Goal: Transaction & Acquisition: Book appointment/travel/reservation

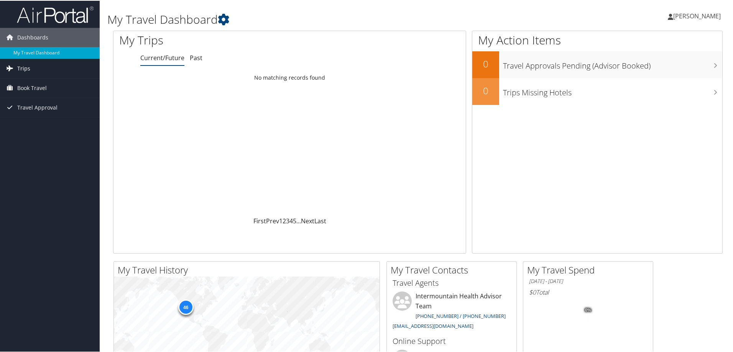
click at [36, 67] on link "Trips" at bounding box center [50, 67] width 100 height 19
click at [34, 123] on span "Book Travel" at bounding box center [32, 121] width 30 height 19
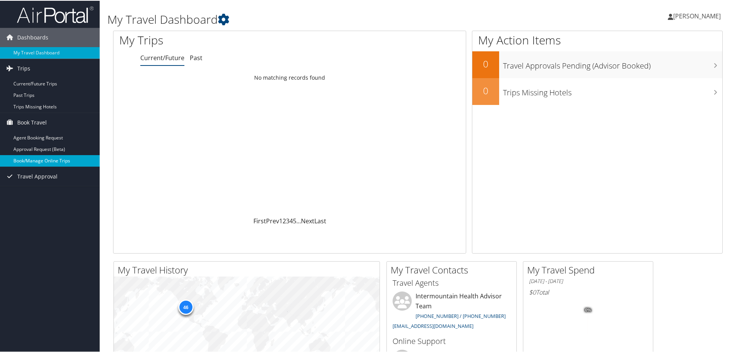
click at [32, 161] on link "Book/Manage Online Trips" at bounding box center [50, 161] width 100 height 12
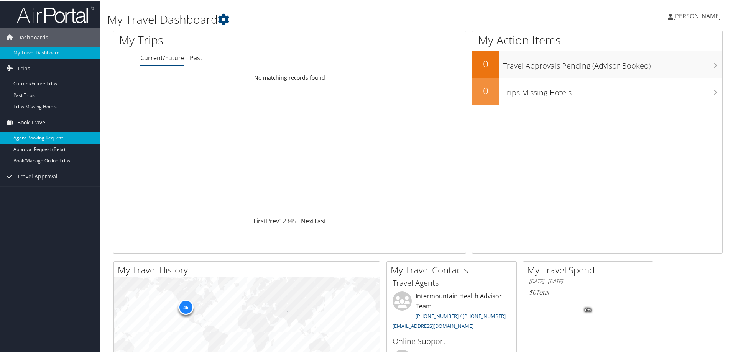
click at [33, 140] on link "Agent Booking Request" at bounding box center [50, 138] width 100 height 12
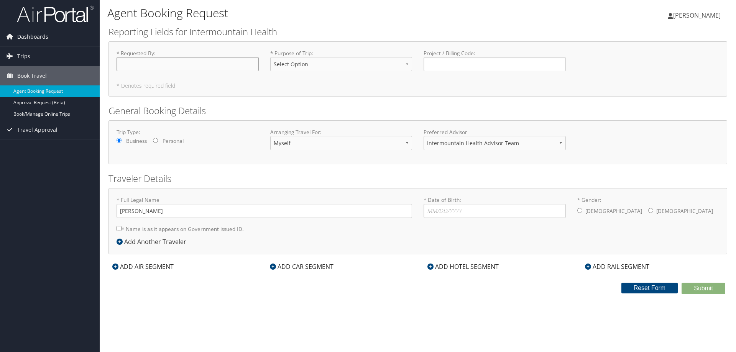
click at [147, 63] on input "* Requested By : Required" at bounding box center [188, 64] width 142 height 14
click at [403, 61] on select "Select Option 3rd Party Reimbursable Business CME Conf or Education Groups Pers…" at bounding box center [341, 64] width 142 height 14
select select "CME"
click at [270, 57] on select "Select Option 3rd Party Reimbursable Business CME Conf or Education Groups Pers…" at bounding box center [341, 64] width 142 height 14
click at [561, 143] on select "Intermountain Health Advisor Team" at bounding box center [495, 143] width 142 height 14
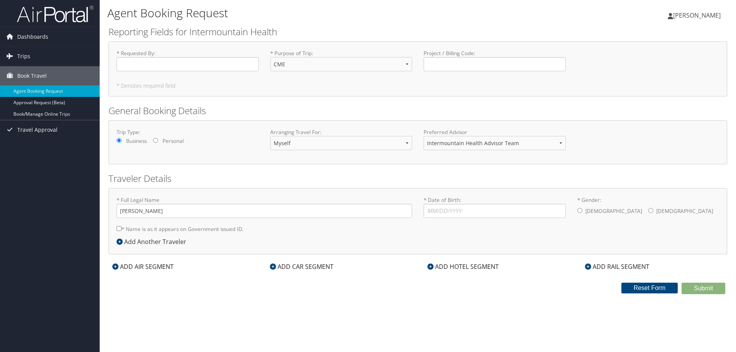
click at [610, 148] on div "Trip Type: Business Personal Arranging Travel For: Myself Another Traveler Gues…" at bounding box center [418, 142] width 614 height 28
click at [450, 211] on input "* Date of Birth: Invalid Date" at bounding box center [495, 211] width 142 height 14
type input "[DATE]"
click at [648, 210] on input "* Gender: [DEMOGRAPHIC_DATA] [DEMOGRAPHIC_DATA]" at bounding box center [650, 210] width 5 height 5
radio input "true"
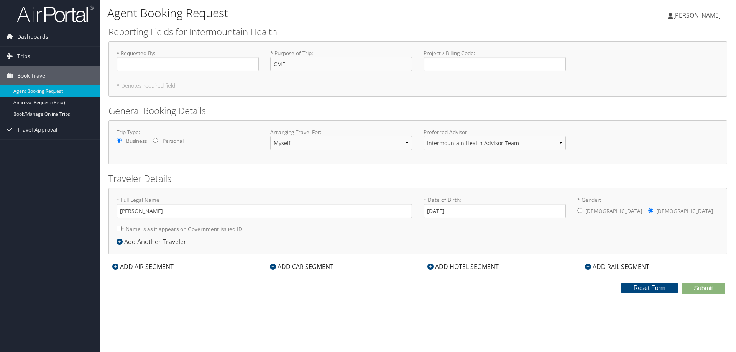
click at [118, 242] on icon at bounding box center [120, 242] width 6 height 6
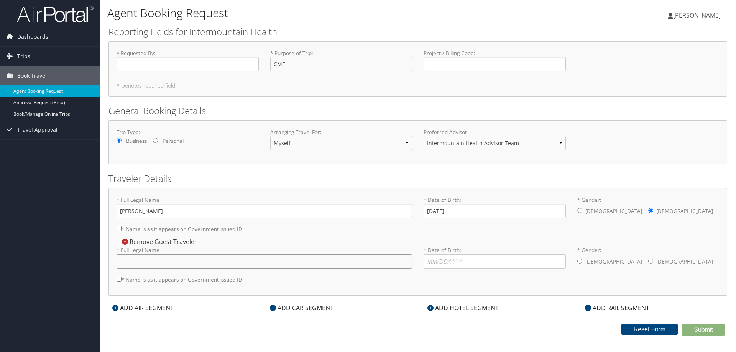
click at [154, 262] on input "* Full Legal Name" at bounding box center [265, 262] width 296 height 14
type input "Ian Michael Anderson"
click at [438, 264] on input "* Date of Birth: Invalid Date" at bounding box center [495, 262] width 142 height 14
type input "09/20/1984"
click at [582, 261] on input "* Gender: Male Female" at bounding box center [580, 261] width 5 height 5
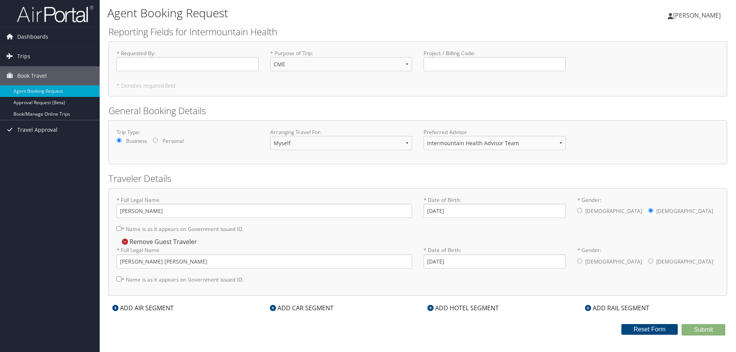
radio input "true"
click at [118, 280] on input "* Name is as it appears on Government issued ID." at bounding box center [119, 279] width 5 height 5
checkbox input "true"
click at [118, 229] on input "* Name is as it appears on Government issued ID." at bounding box center [119, 228] width 5 height 5
checkbox input "true"
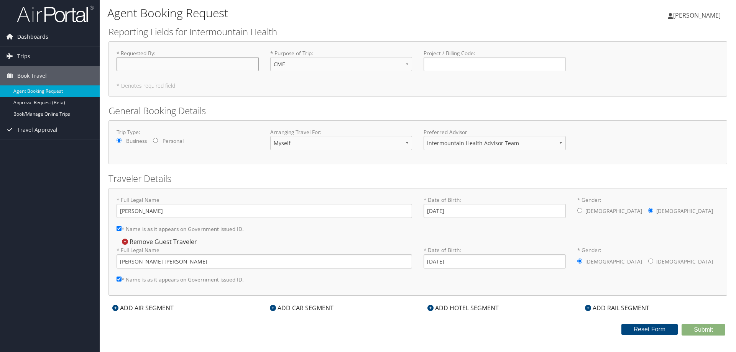
click at [138, 66] on input "* Requested By : Required" at bounding box center [188, 64] width 142 height 14
type input "[PERSON_NAME]"
click at [115, 308] on icon at bounding box center [115, 308] width 6 height 6
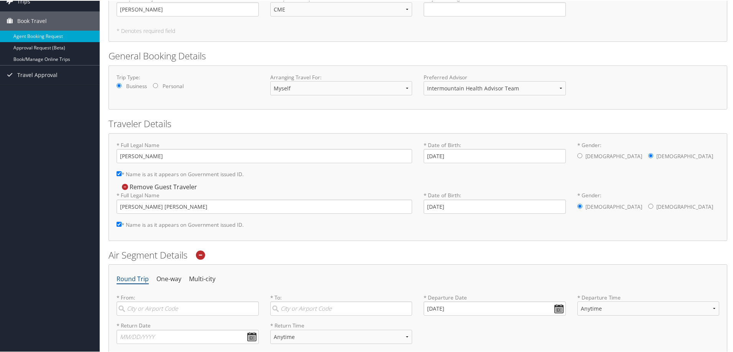
scroll to position [77, 0]
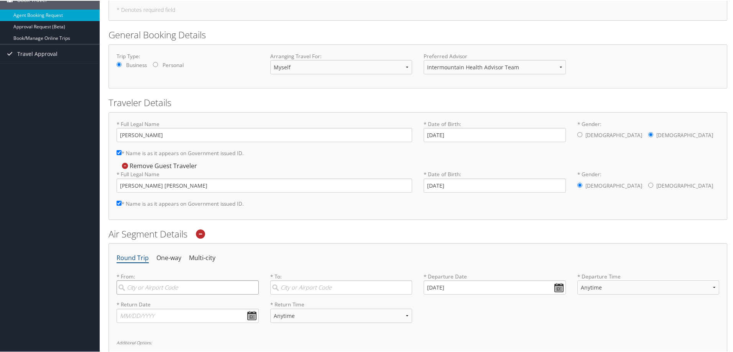
click at [157, 286] on input "search" at bounding box center [188, 287] width 142 height 14
click at [161, 303] on div "Salt Lake City (SLC Utah)" at bounding box center [189, 303] width 132 height 10
click at [161, 294] on input "slc" at bounding box center [188, 287] width 142 height 14
type input "Salt Lake City (SLC Utah)"
click at [299, 286] on input "search" at bounding box center [341, 287] width 142 height 14
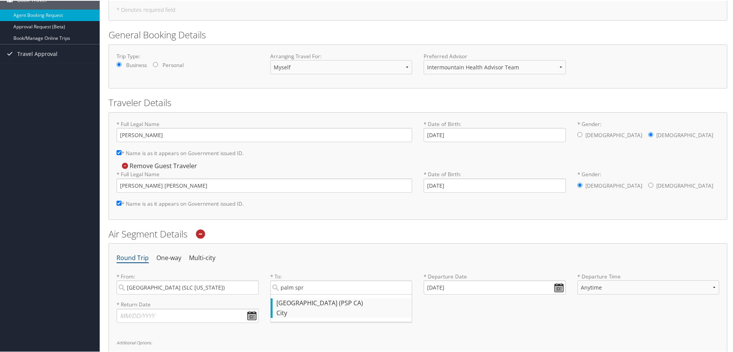
click at [308, 305] on div "Palm Springs (PSP CA)" at bounding box center [342, 303] width 132 height 10
click at [308, 294] on input "palm spr" at bounding box center [341, 287] width 142 height 14
type input "Palm Springs (PSP CA)"
click at [558, 288] on input "10/13/2025" at bounding box center [495, 287] width 142 height 14
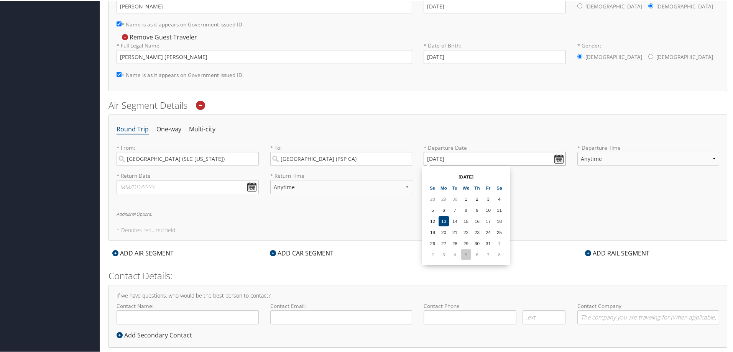
scroll to position [220, 0]
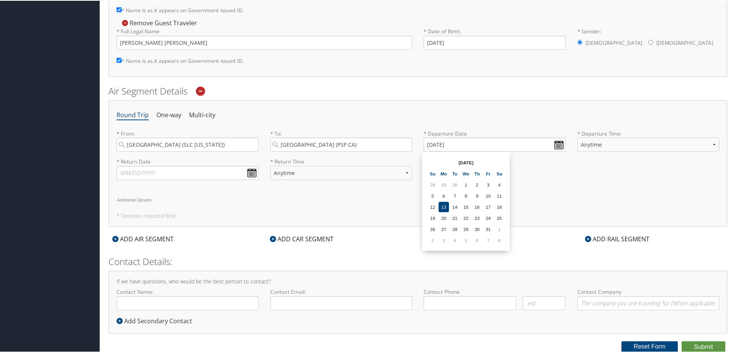
click at [468, 163] on th "Oct 2025" at bounding box center [466, 162] width 55 height 10
click at [556, 144] on input "10/13/2025" at bounding box center [495, 144] width 142 height 14
click at [445, 143] on input "10/13/2020" at bounding box center [495, 144] width 142 height 14
click at [435, 144] on input "10/13/2020" at bounding box center [495, 144] width 142 height 14
drag, startPoint x: 462, startPoint y: 142, endPoint x: 420, endPoint y: 142, distance: 41.4
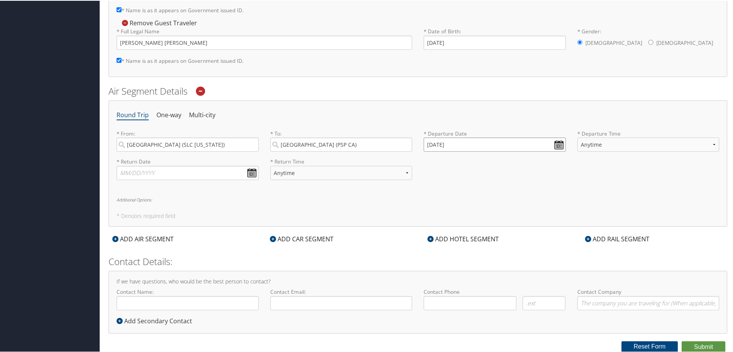
click at [420, 142] on div "* Departure Date 10/13/2020 Dates must be valid" at bounding box center [495, 143] width 154 height 28
drag, startPoint x: 425, startPoint y: 143, endPoint x: 470, endPoint y: 143, distance: 44.9
click at [470, 143] on input "01/01/20002" at bounding box center [495, 144] width 142 height 14
click at [556, 143] on input "01/01/2020" at bounding box center [495, 144] width 142 height 14
click at [433, 144] on input "01/01/2020" at bounding box center [495, 144] width 142 height 14
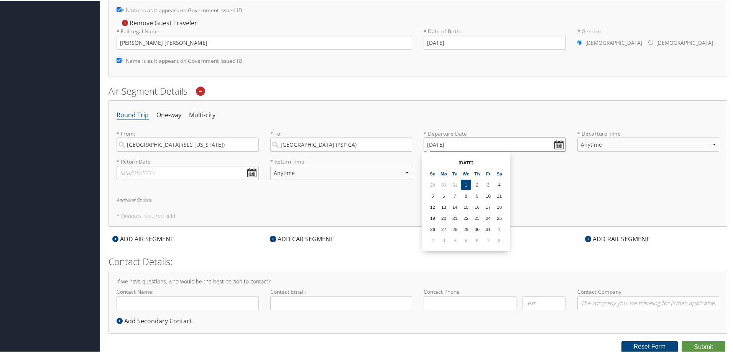
click at [432, 144] on input "01/01/2020" at bounding box center [495, 144] width 142 height 14
click at [463, 144] on input "Invalid date" at bounding box center [495, 144] width 142 height 14
click at [428, 145] on input "Invalid date" at bounding box center [495, 144] width 142 height 14
click at [449, 144] on input "Invalid date" at bounding box center [495, 144] width 142 height 14
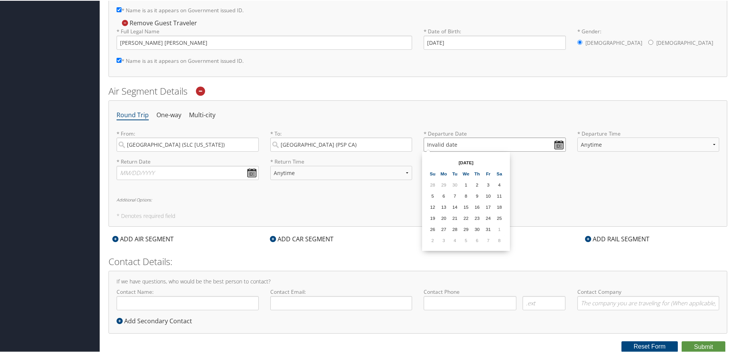
click at [449, 144] on input "Invalid date" at bounding box center [495, 144] width 142 height 14
drag, startPoint x: 458, startPoint y: 143, endPoint x: 419, endPoint y: 141, distance: 39.1
click at [419, 141] on div "* Departure Date 01/01/2020 Dates must be valid" at bounding box center [495, 143] width 154 height 28
type input "01/01/2020"
drag, startPoint x: 461, startPoint y: 144, endPoint x: 411, endPoint y: 145, distance: 49.5
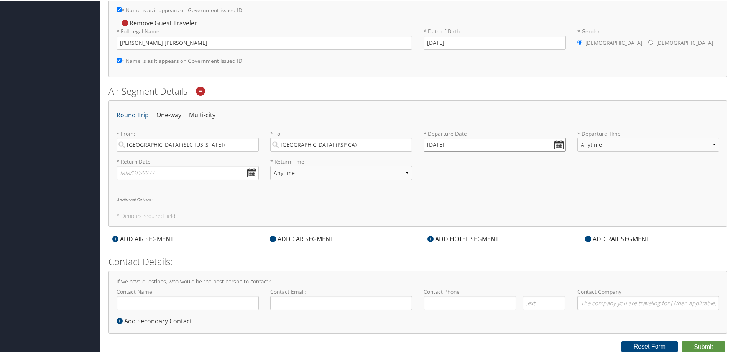
click at [411, 145] on div "* From: Salt Lake City (SLC Utah) Required * To: Palm Springs (PSP CA) Required…" at bounding box center [418, 143] width 614 height 28
type input "01/01/20002"
drag, startPoint x: 466, startPoint y: 143, endPoint x: 416, endPoint y: 144, distance: 50.6
click at [416, 144] on div "* From: Salt Lake City (SLC Utah) Required * To: Palm Springs (PSP CA) Required…" at bounding box center [418, 143] width 614 height 28
type input "01/01/20002"
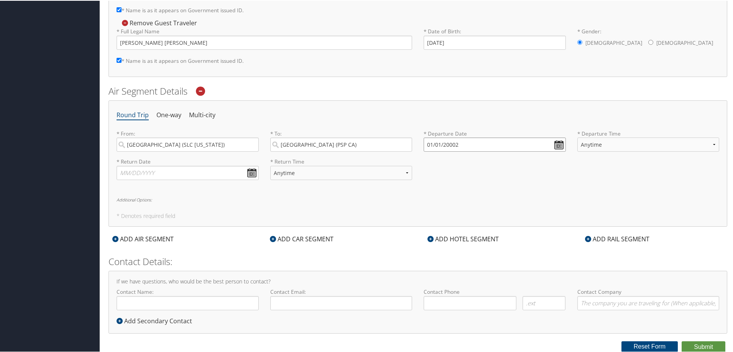
drag, startPoint x: 466, startPoint y: 144, endPoint x: 416, endPoint y: 144, distance: 49.5
click at [416, 144] on div "* From: Salt Lake City (SLC Utah) Required * To: Palm Springs (PSP CA) Required…" at bounding box center [418, 143] width 614 height 28
click at [559, 144] on input "text" at bounding box center [495, 144] width 142 height 14
click at [444, 239] on td "3" at bounding box center [444, 240] width 10 height 10
click at [444, 145] on input "11/03/2025" at bounding box center [495, 144] width 142 height 14
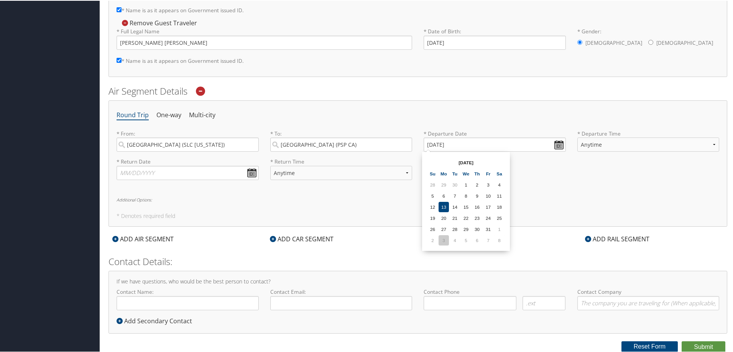
click at [446, 239] on td "3" at bounding box center [444, 240] width 10 height 10
click at [454, 143] on input "11/03/2025" at bounding box center [495, 144] width 142 height 14
click at [431, 145] on input "11/03/2026" at bounding box center [495, 144] width 142 height 14
click at [460, 143] on input "Invalid date" at bounding box center [495, 144] width 142 height 14
click at [470, 163] on th "Oct 2025" at bounding box center [466, 162] width 55 height 10
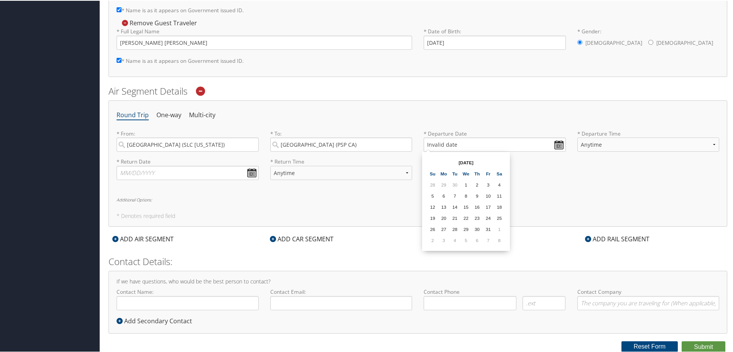
click at [477, 161] on th "Oct 2025" at bounding box center [466, 162] width 55 height 10
click at [456, 142] on input "Invalid date" at bounding box center [495, 144] width 142 height 14
click at [448, 144] on input "Invalid date" at bounding box center [495, 144] width 142 height 14
click at [461, 143] on input "Invalid date" at bounding box center [495, 144] width 142 height 14
drag, startPoint x: 456, startPoint y: 143, endPoint x: 424, endPoint y: 144, distance: 31.9
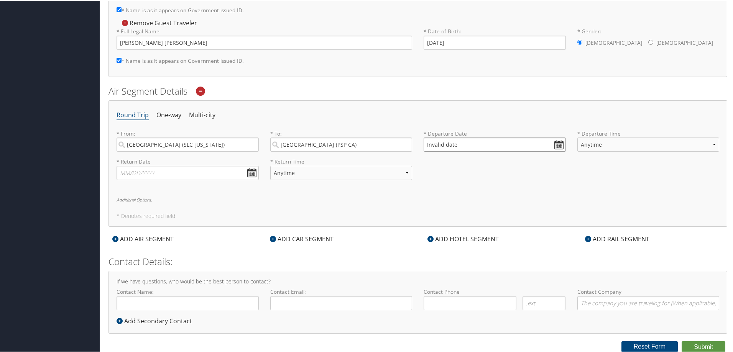
click at [424, 144] on input "Invalid date" at bounding box center [495, 144] width 142 height 14
type input "01/01/2020"
click at [658, 342] on button "Reset Form" at bounding box center [650, 346] width 57 height 11
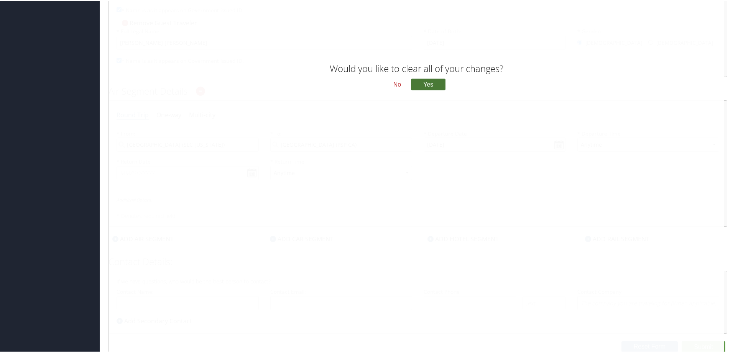
click at [423, 82] on button "Yes" at bounding box center [428, 84] width 35 height 12
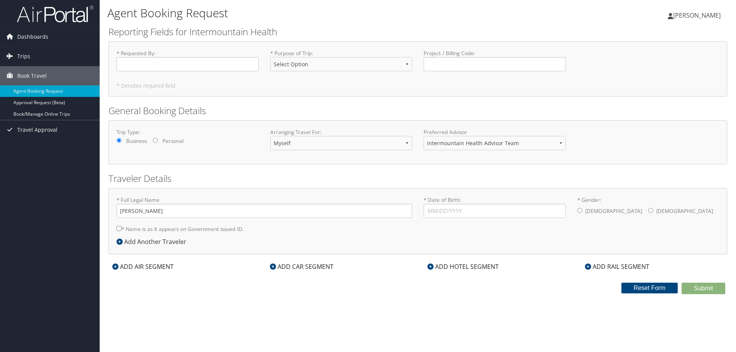
click at [115, 267] on icon at bounding box center [115, 267] width 6 height 6
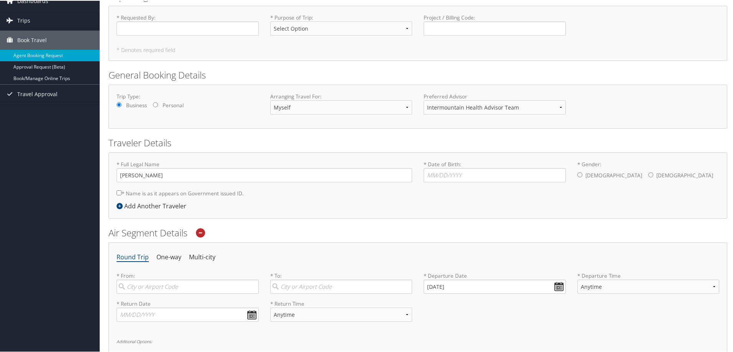
scroll to position [153, 0]
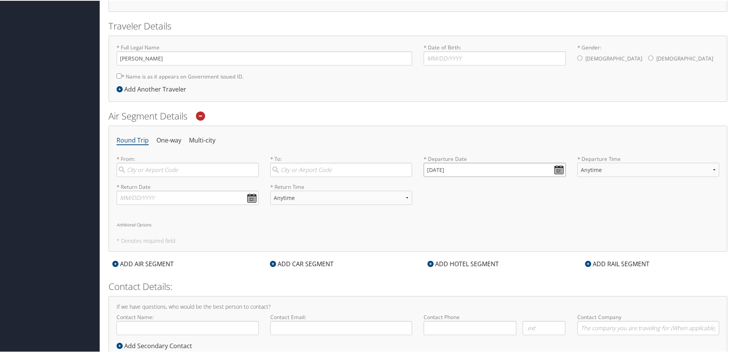
click at [556, 168] on input "10/13/2025" at bounding box center [495, 169] width 142 height 14
click at [431, 170] on input "10/13/2026" at bounding box center [495, 169] width 142 height 14
drag, startPoint x: 431, startPoint y: 170, endPoint x: 420, endPoint y: 170, distance: 11.1
click at [420, 170] on div "* Departure Date 10/13/2026 Dates must be valid" at bounding box center [495, 169] width 154 height 28
click at [556, 167] on input "02/13/2026" at bounding box center [495, 169] width 142 height 14
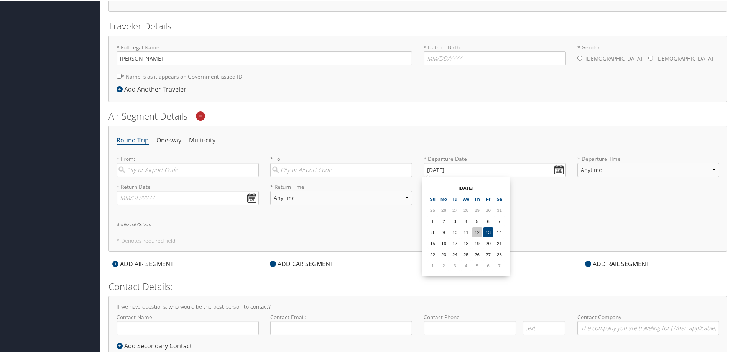
click at [476, 232] on td "12" at bounding box center [477, 232] width 10 height 10
type input "02/12/2026"
click at [252, 196] on input "text" at bounding box center [188, 197] width 142 height 14
click at [136, 197] on input "02/152026" at bounding box center [188, 197] width 142 height 14
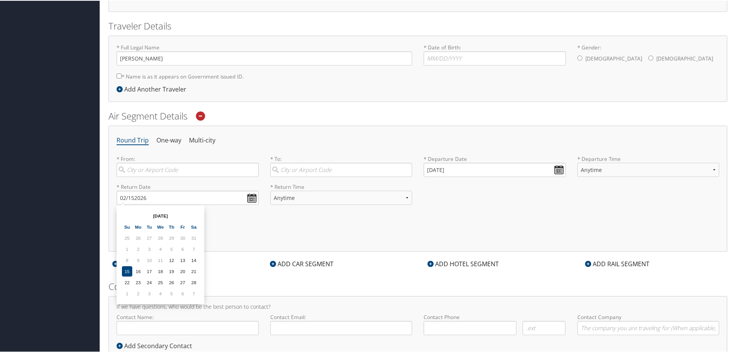
click at [127, 273] on td "15" at bounding box center [127, 271] width 10 height 10
type input "02/15/2026"
click at [131, 171] on input "search" at bounding box center [188, 169] width 142 height 14
click at [148, 184] on div "Salt Lake City (SLC Utah)" at bounding box center [189, 185] width 132 height 10
click at [148, 176] on input "slc" at bounding box center [188, 169] width 142 height 14
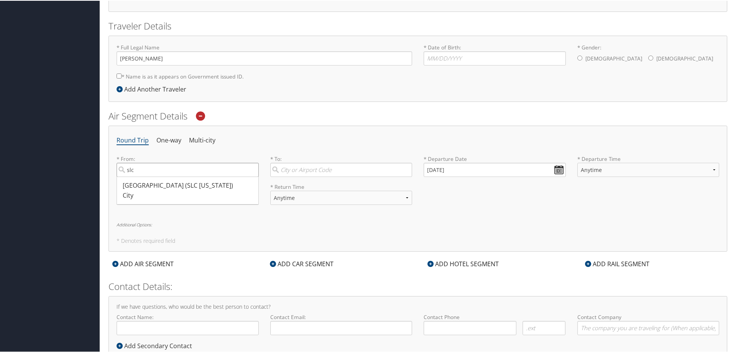
type input "Salt Lake City (SLC Utah)"
click at [285, 169] on input "search" at bounding box center [341, 169] width 142 height 14
click at [319, 186] on div "Palm Springs (PSP CA)" at bounding box center [342, 185] width 132 height 10
click at [319, 176] on input "palm sp" at bounding box center [341, 169] width 142 height 14
type input "Palm Springs (PSP CA)"
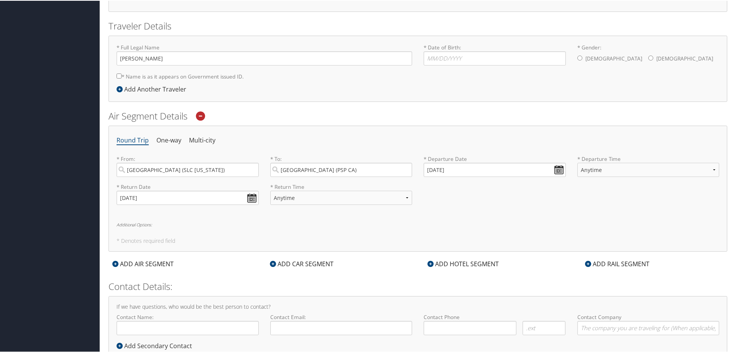
click at [444, 205] on div "* Return Date 02/15/2026 Dates must be valid * Return Time Anytime Early Mornin…" at bounding box center [418, 197] width 614 height 28
click at [648, 58] on input "* Gender: Male Female" at bounding box center [650, 57] width 5 height 5
radio input "true"
click at [447, 57] on input "* Date of Birth: Invalid Date" at bounding box center [495, 58] width 142 height 14
type input "05/30/1986"
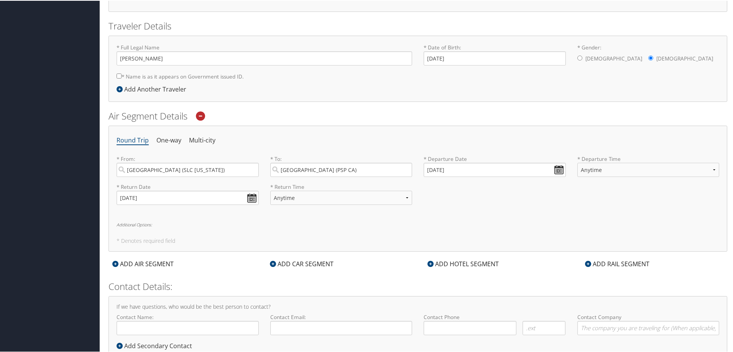
click at [119, 76] on input "* Name is as it appears on Government issued ID." at bounding box center [119, 75] width 5 height 5
checkbox input "true"
click at [120, 88] on icon at bounding box center [120, 89] width 6 height 6
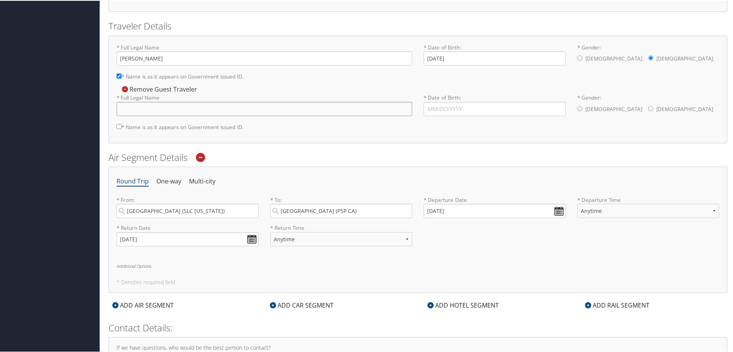
click at [130, 109] on input "* Full Legal Name" at bounding box center [265, 108] width 296 height 14
type input "Ian Michael Anderson"
click at [118, 125] on input "* Name is as it appears on Government issued ID." at bounding box center [119, 125] width 5 height 5
checkbox input "true"
click at [444, 105] on input "* Date of Birth: Invalid Date" at bounding box center [495, 108] width 142 height 14
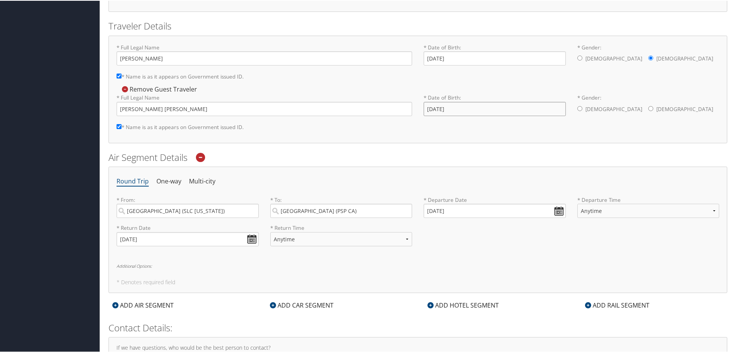
type input "09/20/1984"
click at [578, 109] on input "* Gender: Male Female" at bounding box center [580, 107] width 5 height 5
radio input "true"
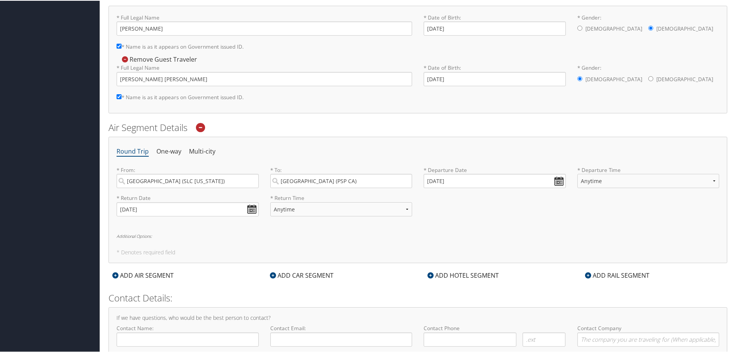
scroll to position [192, 0]
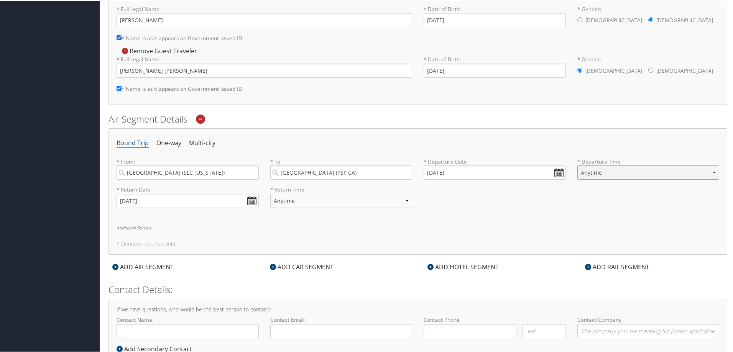
click at [708, 173] on select "Anytime Early Morning (5AM-7AM) Morning (7AM-12PM) Afternoon (12PM-5PM) Evening…" at bounding box center [649, 172] width 142 height 14
select select "7AM-12PM"
click at [578, 165] on select "Anytime Early Morning (5AM-7AM) Morning (7AM-12PM) Afternoon (12PM-5PM) Evening…" at bounding box center [649, 172] width 142 height 14
click at [404, 201] on select "Anytime Early Morning (5AM-7AM) Morning (7AM-12PM) Afternoon (12PM-5PM) Evening…" at bounding box center [341, 200] width 142 height 14
select select "12PM-5PM"
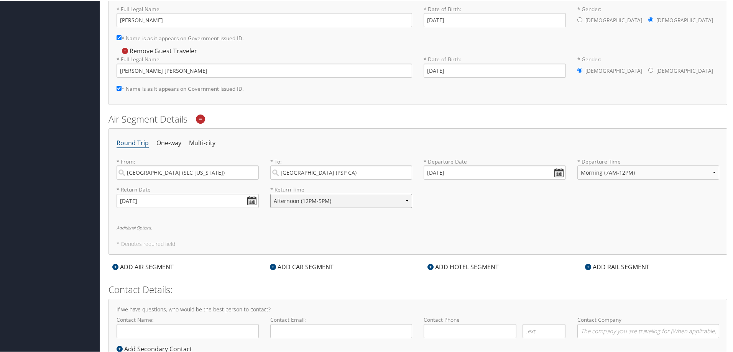
click at [270, 193] on select "Anytime Early Morning (5AM-7AM) Morning (7AM-12PM) Afternoon (12PM-5PM) Evening…" at bounding box center [341, 200] width 142 height 14
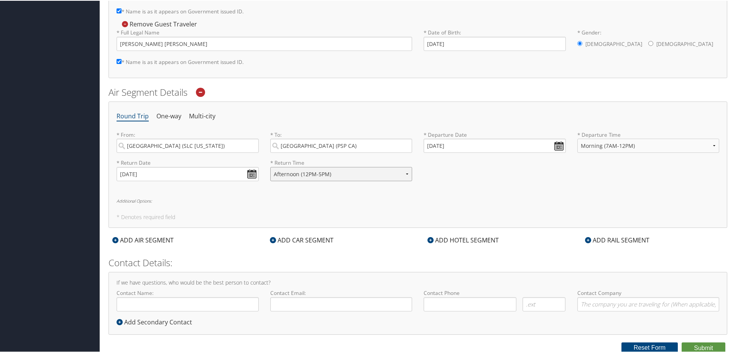
scroll to position [220, 0]
click at [148, 301] on input "Contact Name:" at bounding box center [188, 303] width 142 height 14
type input "Mary Elizabeth McMillan"
click at [290, 301] on input "Contact Email:" at bounding box center [341, 303] width 142 height 14
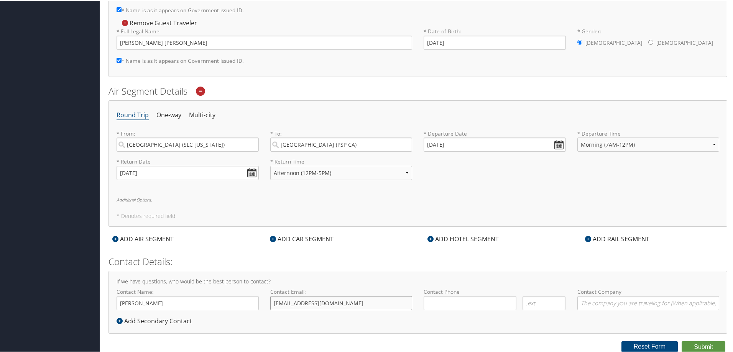
type input "marymcmillanslc@gmail.com"
type input "(435) 764-7869"
click at [573, 323] on div "If we have questions, who would be the best person to contact? Contact Name: Ma…" at bounding box center [418, 301] width 619 height 63
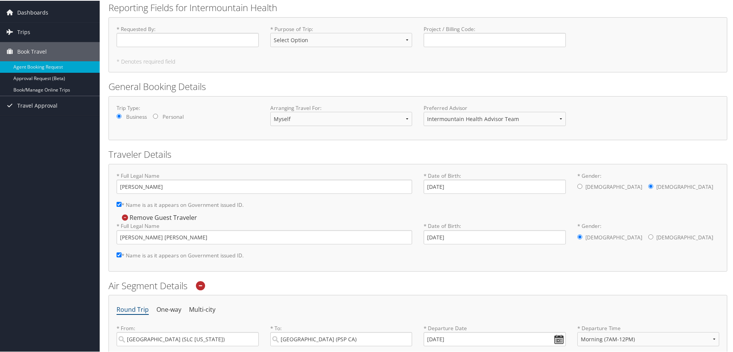
scroll to position [0, 0]
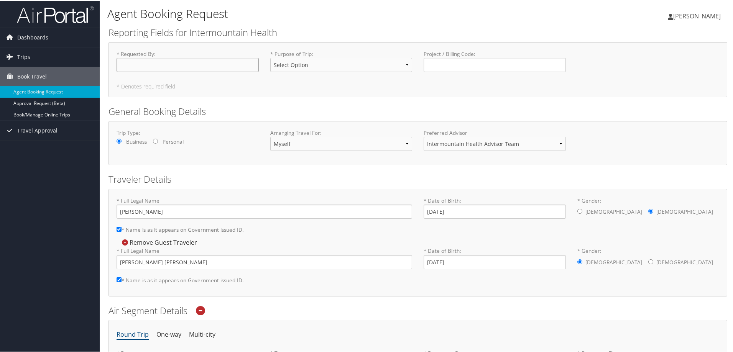
click at [159, 66] on input "* Requested By : Required" at bounding box center [188, 64] width 142 height 14
type input "[PERSON_NAME]"
click at [407, 63] on select "Select Option 3rd Party Reimbursable Business CME Conf or Education Groups Pers…" at bounding box center [341, 64] width 142 height 14
select select "CME"
click at [270, 57] on select "Select Option 3rd Party Reimbursable Business CME Conf or Education Groups Pers…" at bounding box center [341, 64] width 142 height 14
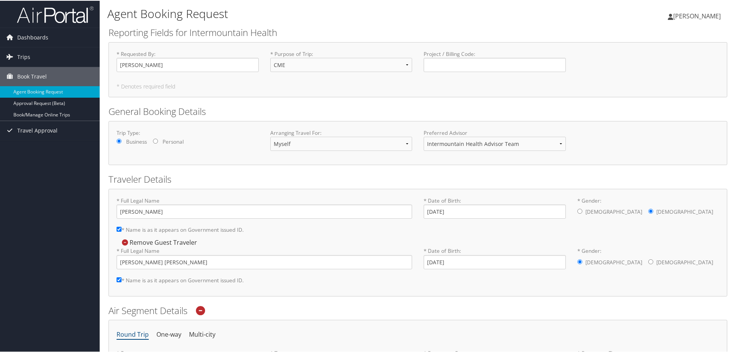
click at [712, 106] on h2 "General Booking Details" at bounding box center [418, 110] width 619 height 13
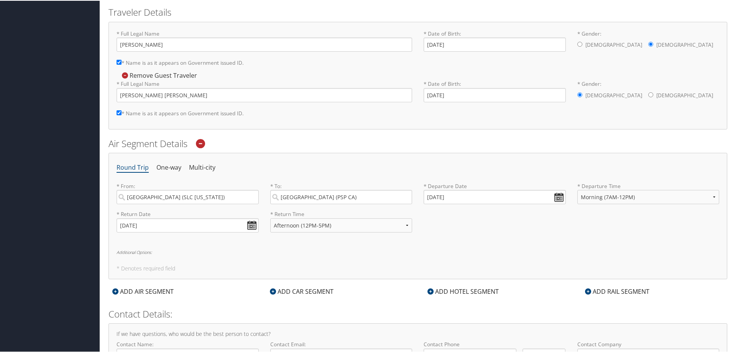
scroll to position [220, 0]
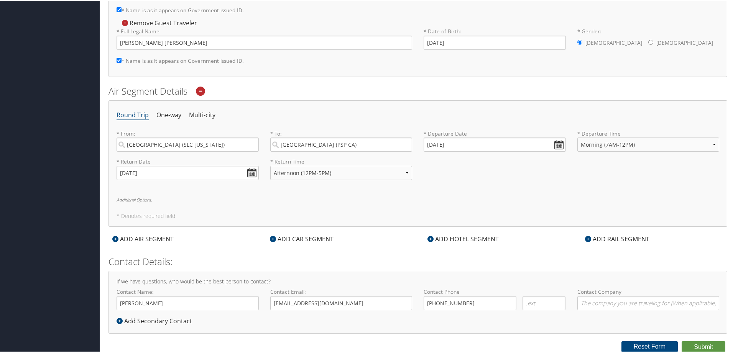
click at [429, 238] on icon at bounding box center [431, 238] width 6 height 6
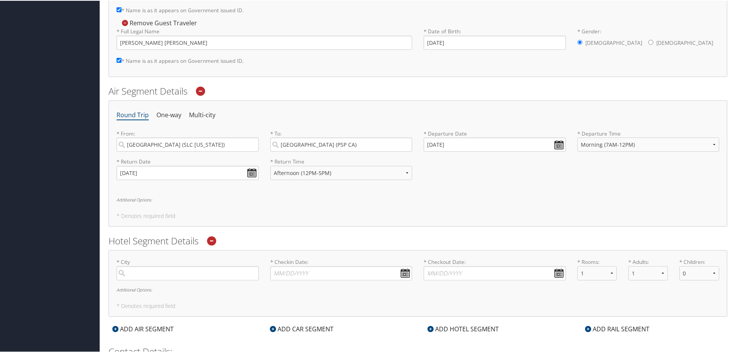
click at [213, 240] on icon at bounding box center [211, 240] width 9 height 9
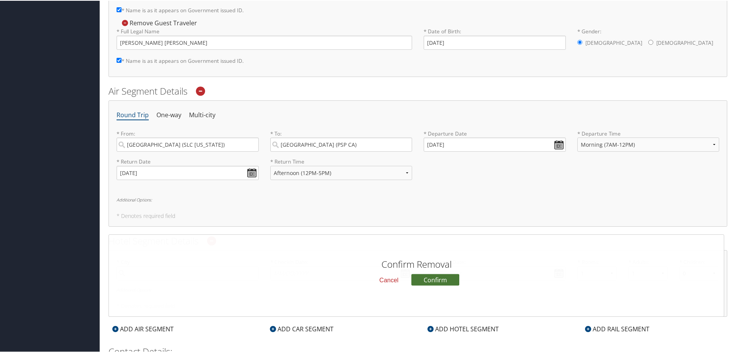
click at [430, 279] on button "Confirm" at bounding box center [435, 280] width 48 height 12
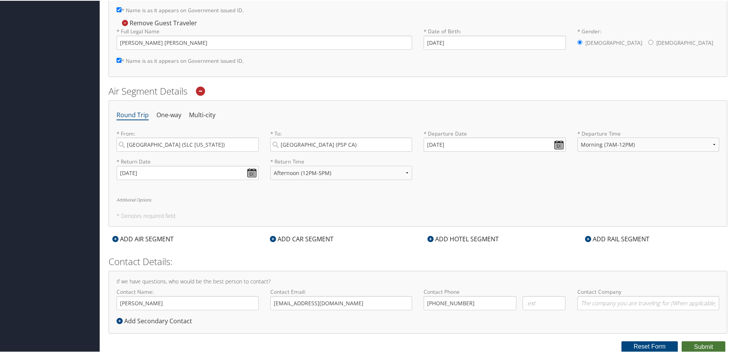
click at [705, 346] on button "Submit" at bounding box center [704, 347] width 44 height 12
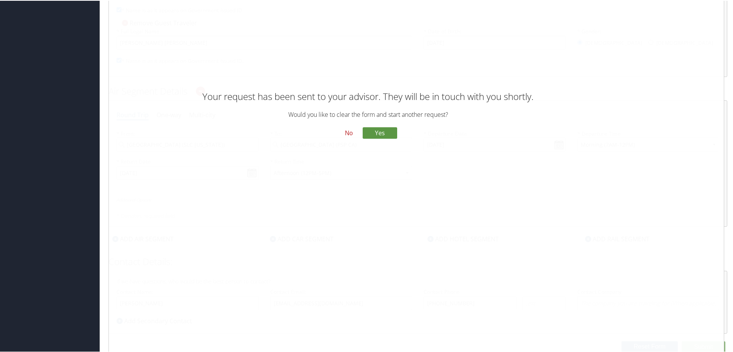
click at [347, 132] on button "No" at bounding box center [349, 132] width 20 height 13
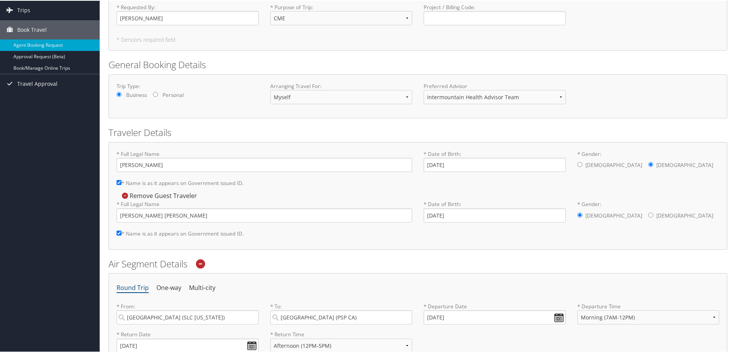
scroll to position [0, 0]
